Goal: Obtain resource: Download file/media

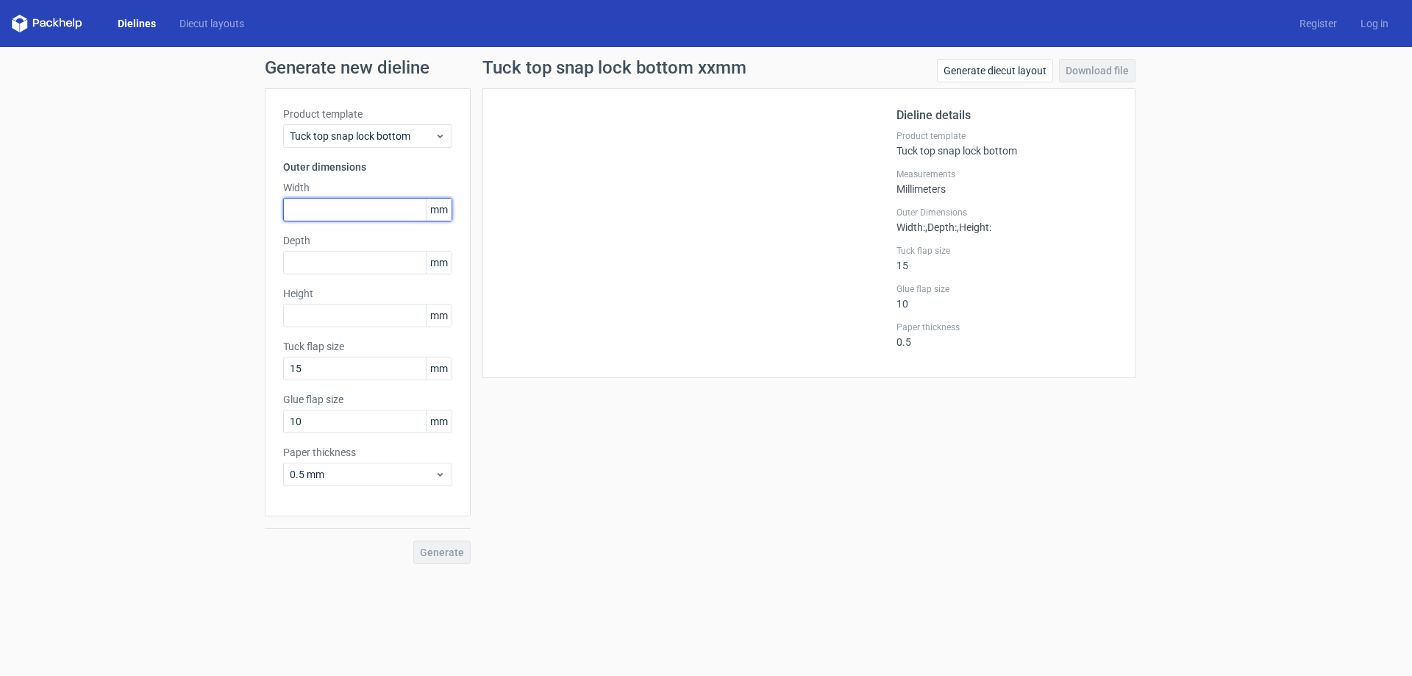
click at [367, 213] on input "text" at bounding box center [367, 210] width 169 height 24
type input "63"
type input "22"
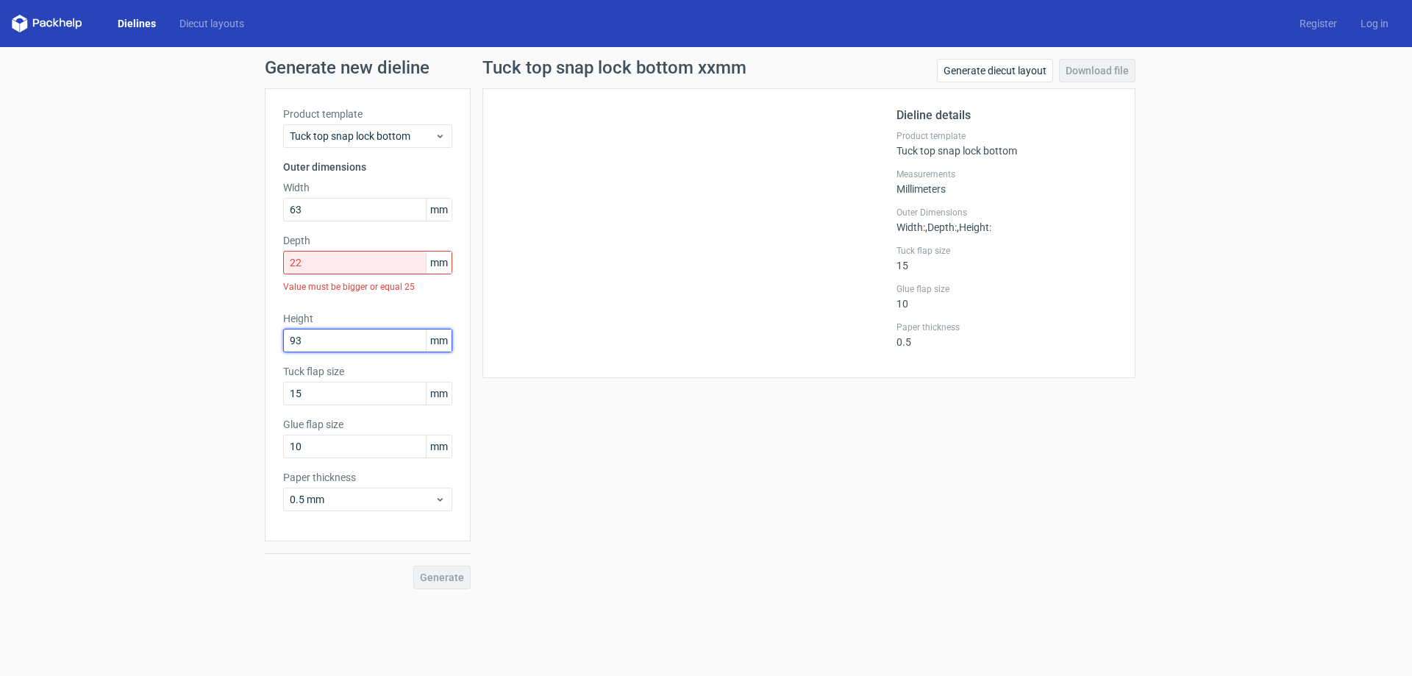
type input "93"
click at [311, 261] on input "22" at bounding box center [367, 263] width 169 height 24
type input "2"
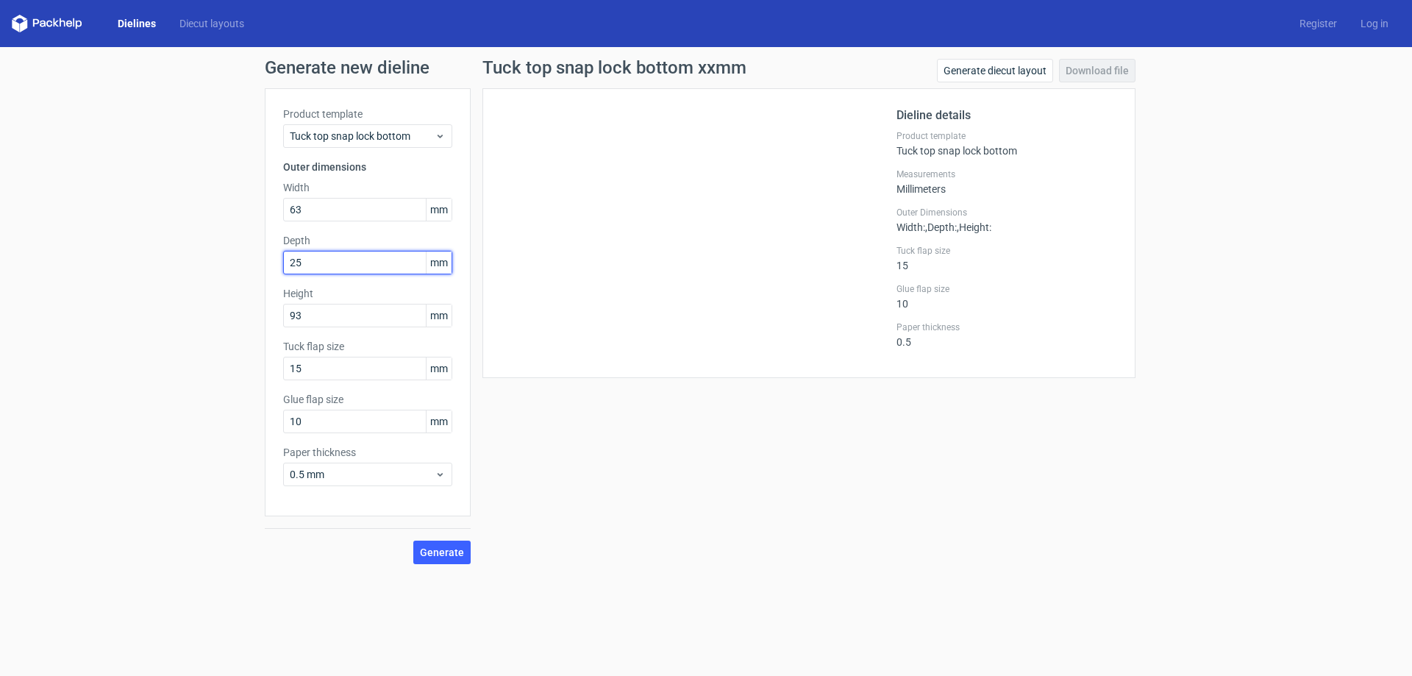
type input "25"
click at [347, 421] on input "10" at bounding box center [367, 422] width 169 height 24
type input "15"
click at [428, 548] on span "Generate" at bounding box center [442, 552] width 44 height 10
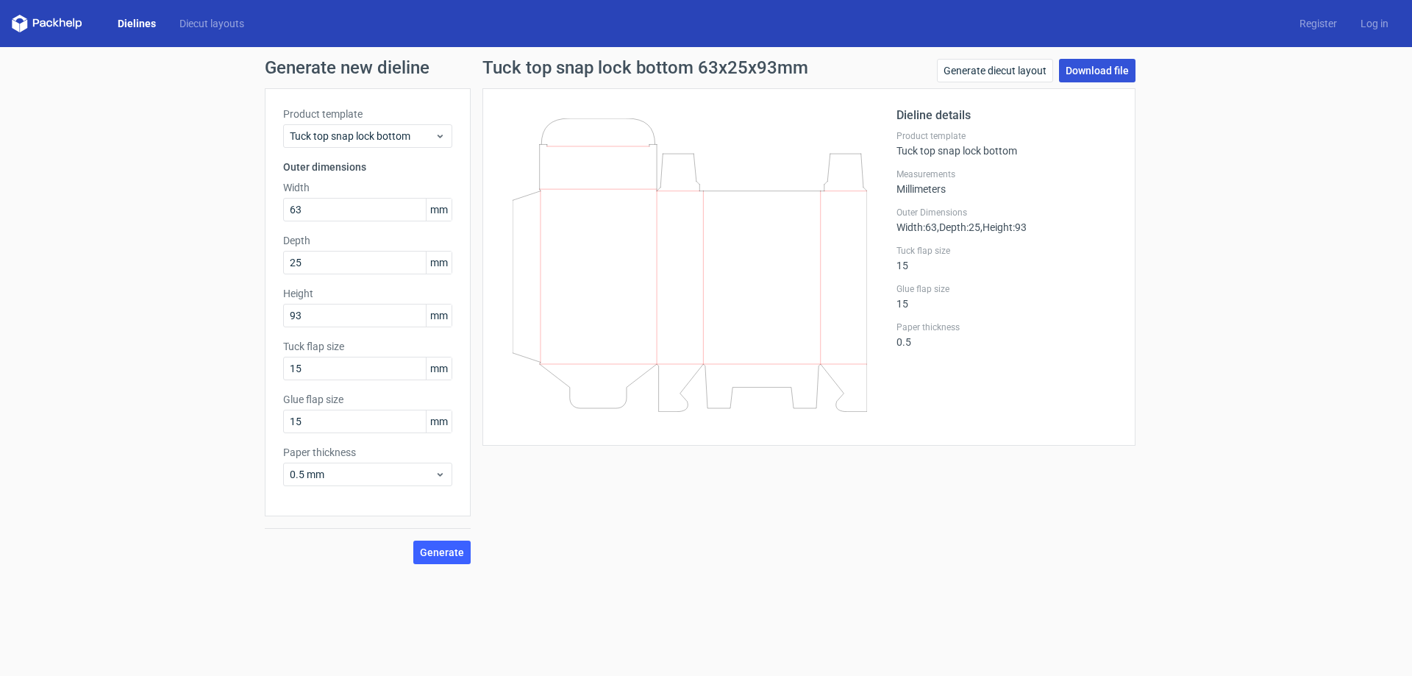
click at [1109, 71] on link "Download file" at bounding box center [1097, 71] width 76 height 24
